Goal: Task Accomplishment & Management: Manage account settings

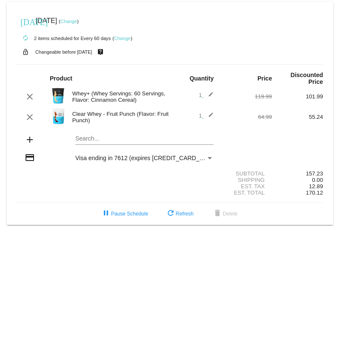
click at [77, 23] on link "Change" at bounding box center [68, 21] width 17 height 5
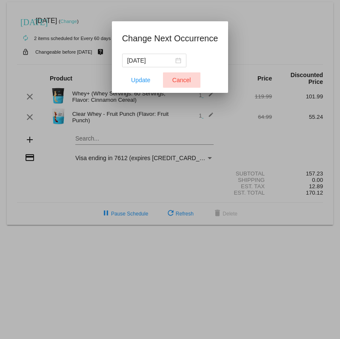
click at [173, 77] on span "Cancel" at bounding box center [181, 80] width 19 height 7
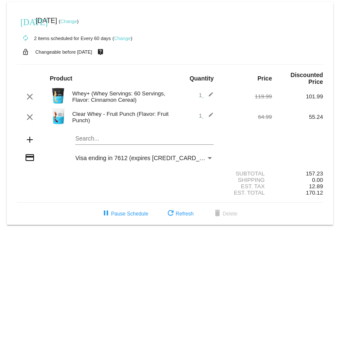
click at [126, 40] on link "Change" at bounding box center [122, 38] width 17 height 5
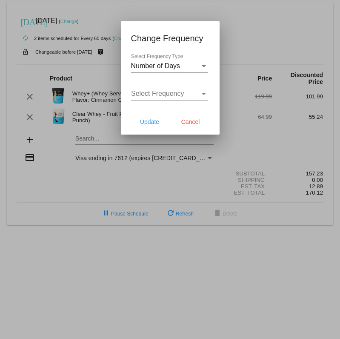
click at [143, 15] on div at bounding box center [170, 169] width 340 height 339
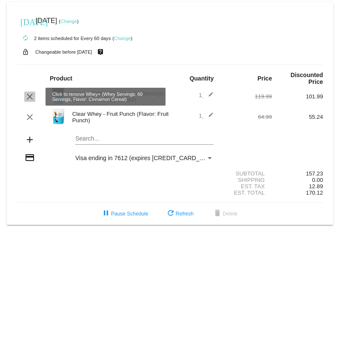
click at [28, 100] on mat-icon "clear" at bounding box center [30, 97] width 10 height 10
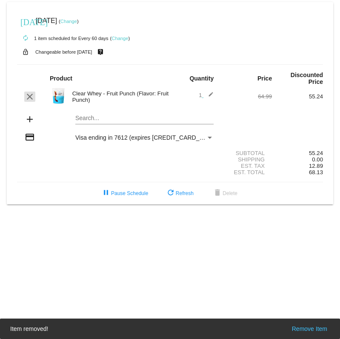
click at [29, 101] on mat-icon "clear" at bounding box center [30, 97] width 10 height 10
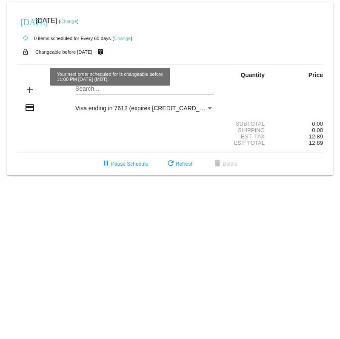
click at [77, 24] on link "Change" at bounding box center [68, 21] width 17 height 5
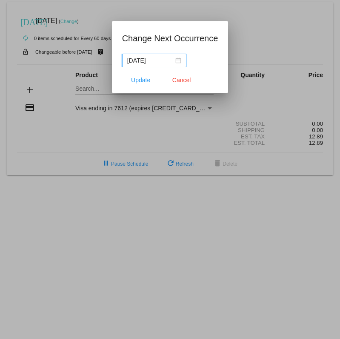
click at [171, 63] on div "[DATE]" at bounding box center [154, 60] width 54 height 9
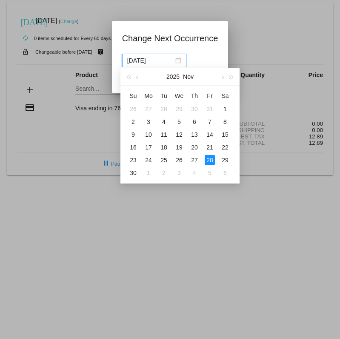
click at [223, 50] on mat-dialog-container "Change Next Occurrence 2025-11-28 Update Cancel" at bounding box center [170, 57] width 117 height 72
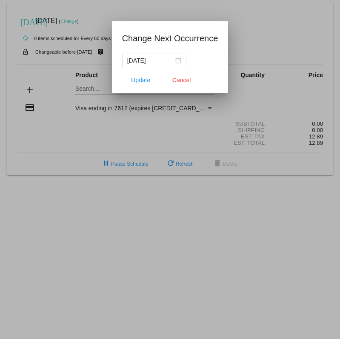
click at [167, 236] on div at bounding box center [170, 169] width 340 height 339
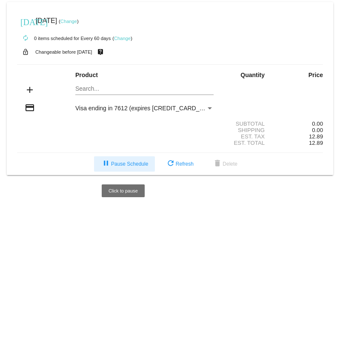
click at [120, 166] on span "pause Pause Schedule" at bounding box center [124, 164] width 47 height 6
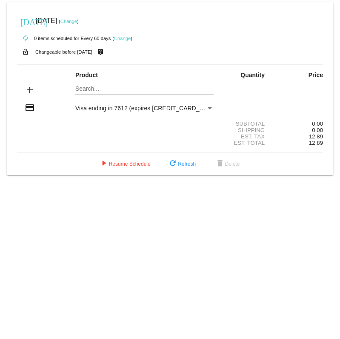
click at [77, 22] on link "Change" at bounding box center [68, 21] width 17 height 5
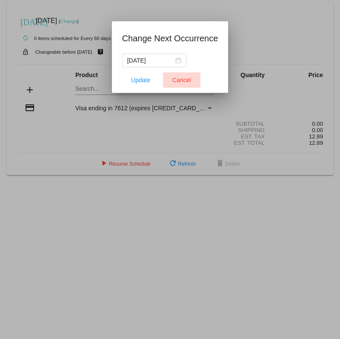
click at [182, 80] on span "Cancel" at bounding box center [181, 80] width 19 height 7
